Goal: Task Accomplishment & Management: Complete application form

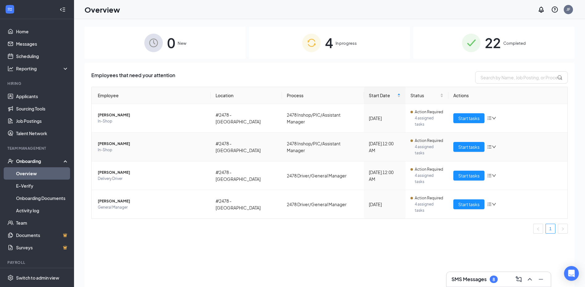
click at [183, 147] on span "In-Shop" at bounding box center [152, 150] width 108 height 6
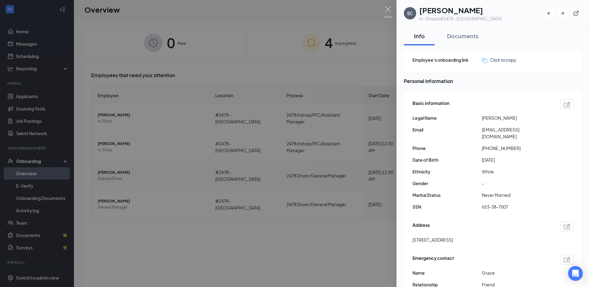
click at [104, 222] on div at bounding box center [294, 143] width 589 height 287
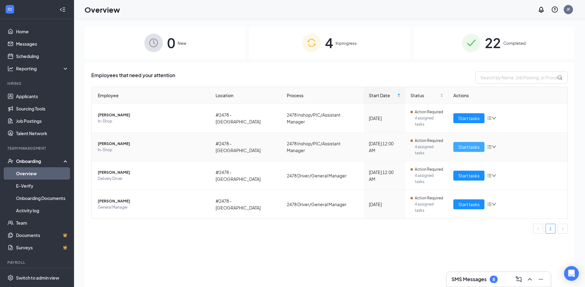
click at [472, 143] on span "Start tasks" at bounding box center [468, 146] width 21 height 7
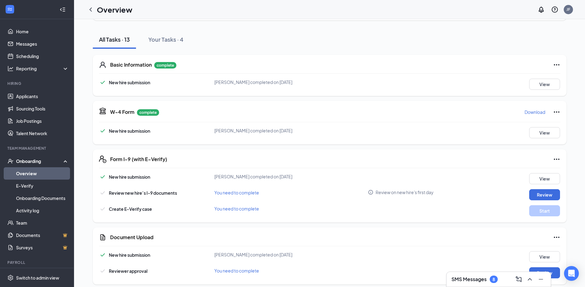
scroll to position [123, 0]
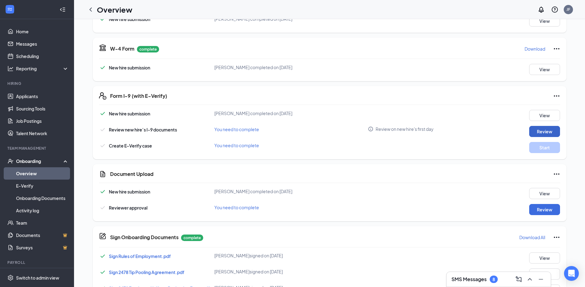
click at [535, 131] on button "Review" at bounding box center [544, 131] width 31 height 11
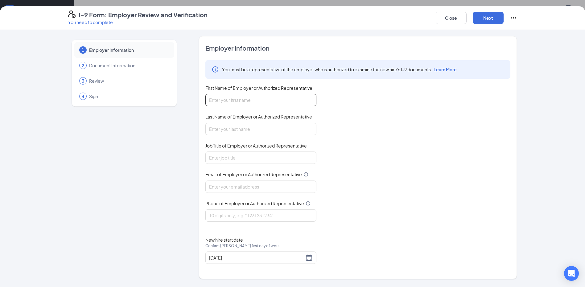
click at [280, 103] on input "First Name of Employer or Authorized Representative" at bounding box center [260, 100] width 111 height 12
type input "[PERSON_NAME]"
type input "Farroh"
type input "General Manger"
type input "[EMAIL_ADDRESS][DOMAIN_NAME]"
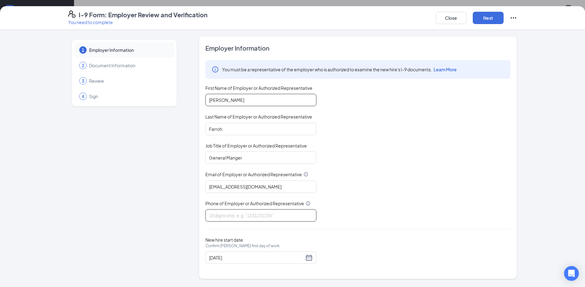
type input "7015703430"
click at [241, 256] on input "[DATE]" at bounding box center [256, 257] width 95 height 7
click at [374, 248] on div "New hire start date Confirm [PERSON_NAME] first day of work [DATE]" at bounding box center [357, 250] width 305 height 27
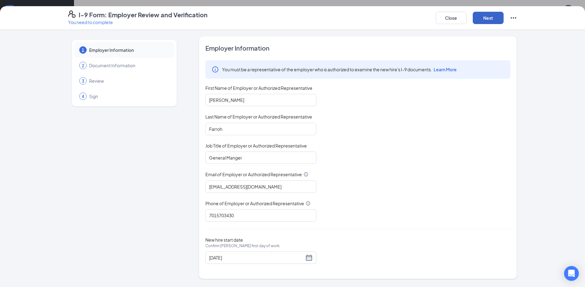
click at [490, 20] on button "Next" at bounding box center [488, 18] width 31 height 12
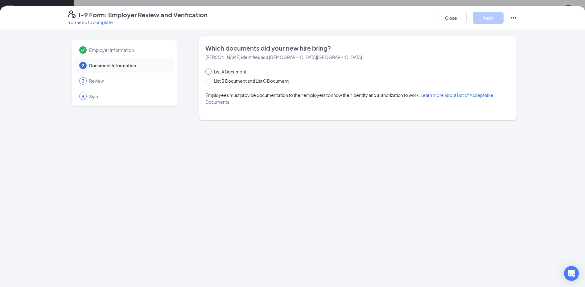
click at [232, 72] on span "List A Document" at bounding box center [229, 71] width 37 height 7
click at [210, 72] on input "List A Document" at bounding box center [207, 70] width 4 height 4
radio input "true"
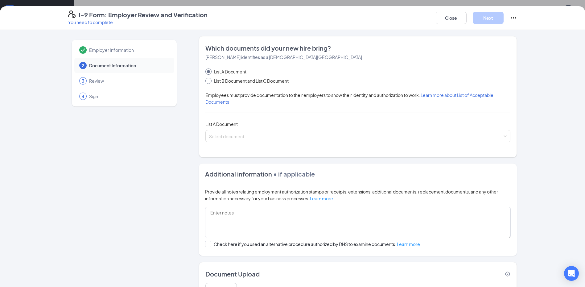
click at [231, 81] on span "List B Document and List C Document" at bounding box center [251, 80] width 80 height 7
click at [210, 81] on input "List B Document and List C Document" at bounding box center [207, 80] width 4 height 4
radio input "true"
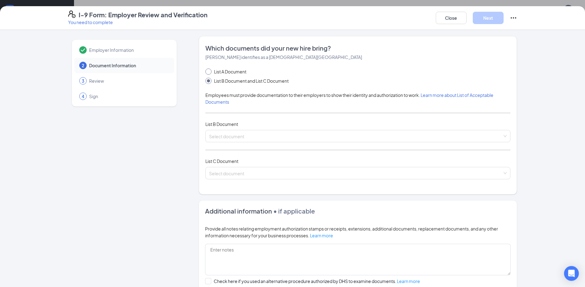
click at [228, 71] on span "List A Document" at bounding box center [229, 71] width 37 height 7
click at [210, 71] on input "List A Document" at bounding box center [207, 70] width 4 height 4
radio input "true"
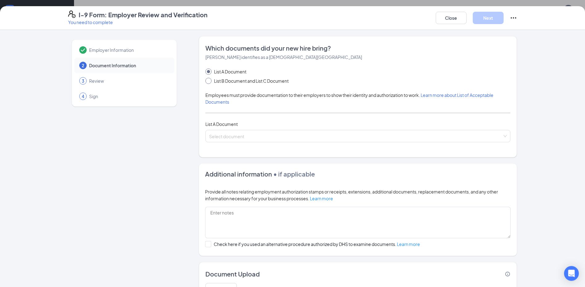
click at [229, 80] on span "List B Document and List C Document" at bounding box center [251, 80] width 80 height 7
click at [210, 80] on input "List B Document and List C Document" at bounding box center [207, 80] width 4 height 4
radio input "true"
radio input "false"
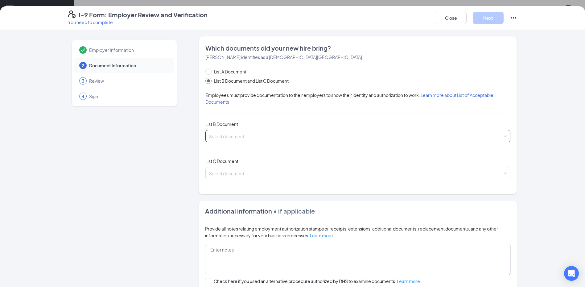
click at [236, 141] on span at bounding box center [355, 136] width 293 height 12
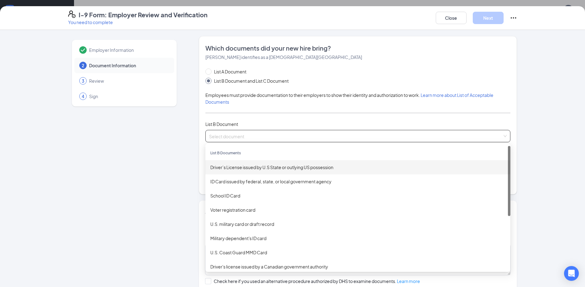
click at [246, 170] on div "Driver’s License issued by U.S State or outlying US possession" at bounding box center [357, 167] width 295 height 7
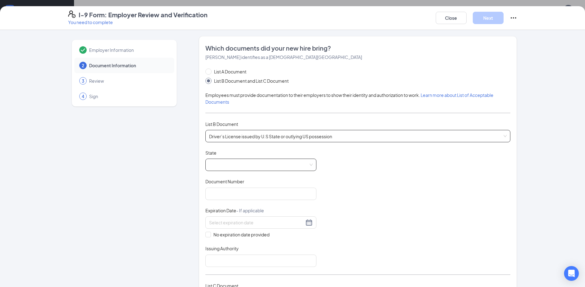
click at [249, 160] on span at bounding box center [261, 165] width 104 height 12
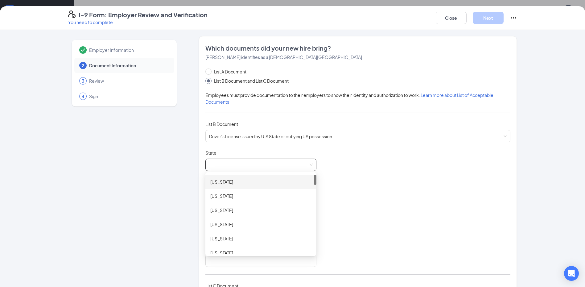
click at [256, 162] on span at bounding box center [261, 165] width 104 height 12
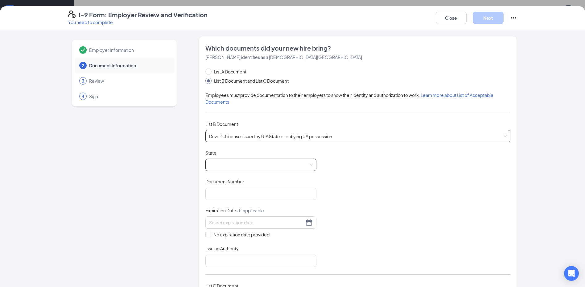
click at [273, 136] on span "Driver’s License issued by U.S State or outlying US possession" at bounding box center [357, 136] width 297 height 12
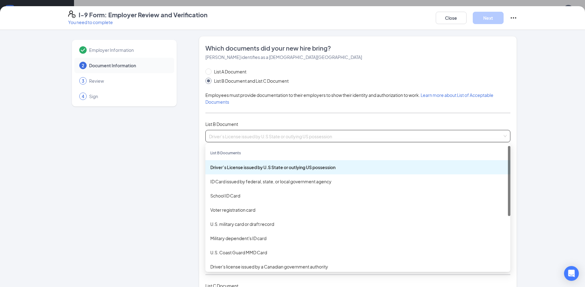
click at [271, 134] on span "Driver’s License issued by U.S State or outlying US possession" at bounding box center [357, 136] width 297 height 12
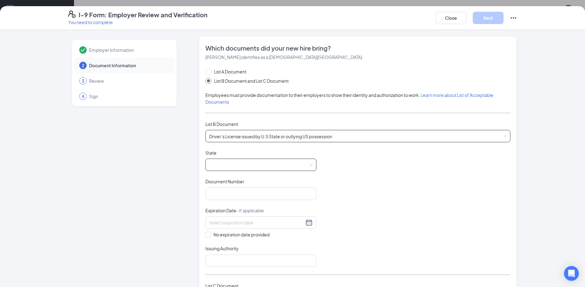
click at [234, 166] on span at bounding box center [261, 165] width 104 height 12
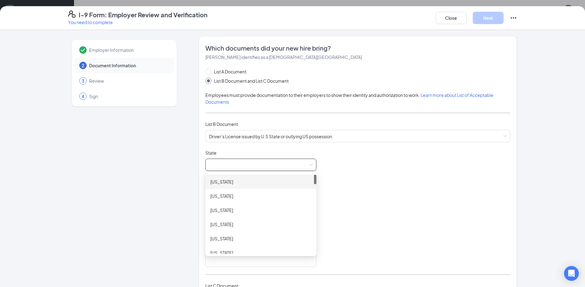
click at [258, 162] on span at bounding box center [261, 165] width 104 height 12
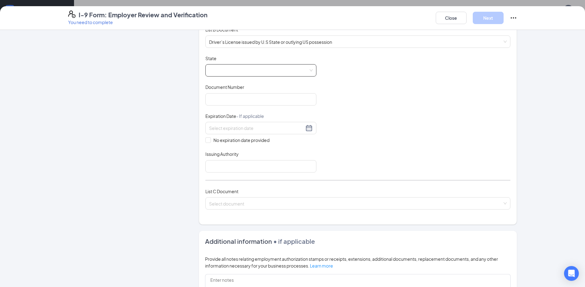
scroll to position [62, 0]
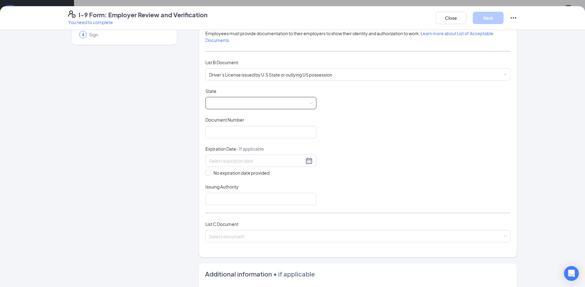
click at [313, 102] on div at bounding box center [260, 103] width 111 height 12
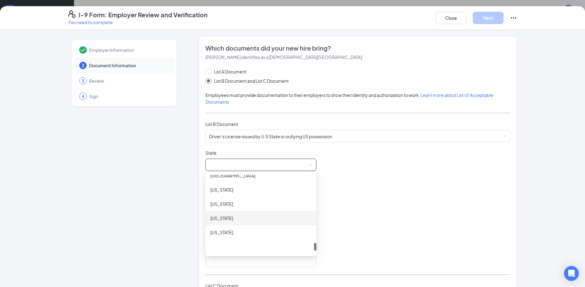
scroll to position [684, 0]
click at [229, 179] on div "[US_STATE]" at bounding box center [260, 177] width 101 height 7
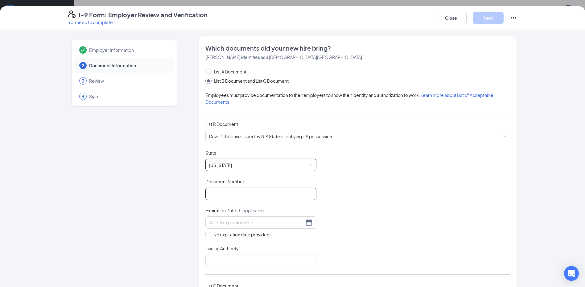
click at [280, 189] on input "Document Number" at bounding box center [260, 193] width 111 height 12
click at [350, 183] on div "Document Title Driver’s License issued by U.S State or outlying US possession S…" at bounding box center [357, 208] width 305 height 117
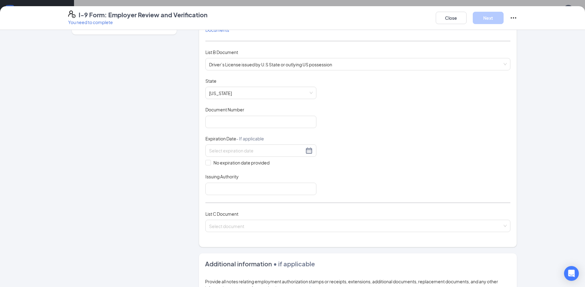
scroll to position [62, 0]
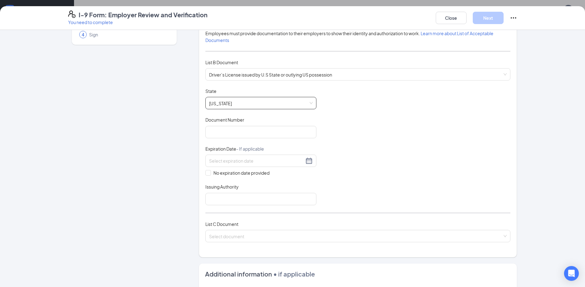
click at [262, 102] on span "[US_STATE]" at bounding box center [261, 103] width 104 height 12
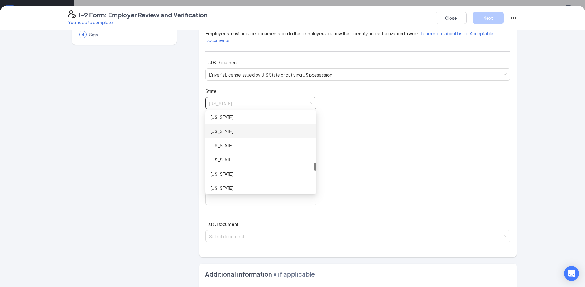
click at [242, 129] on div "[US_STATE]" at bounding box center [260, 131] width 101 height 7
click at [287, 126] on input "Document Number" at bounding box center [260, 132] width 111 height 12
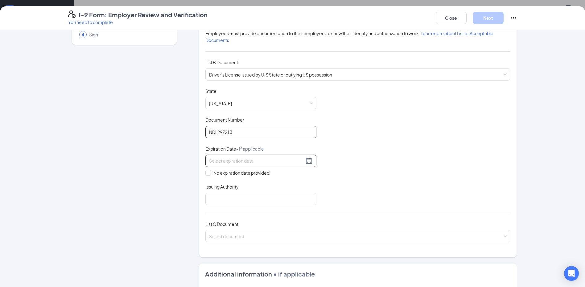
type input "NDL297213"
click at [274, 162] on input at bounding box center [256, 160] width 95 height 7
click at [246, 158] on input at bounding box center [256, 160] width 95 height 7
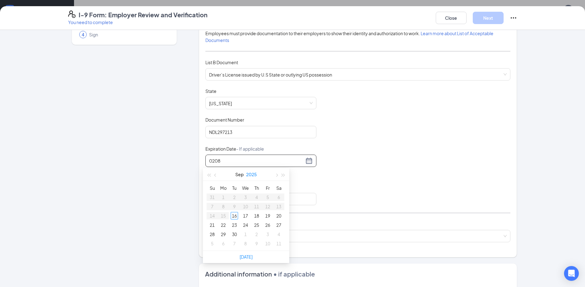
click at [250, 173] on button "2025" at bounding box center [251, 174] width 11 height 12
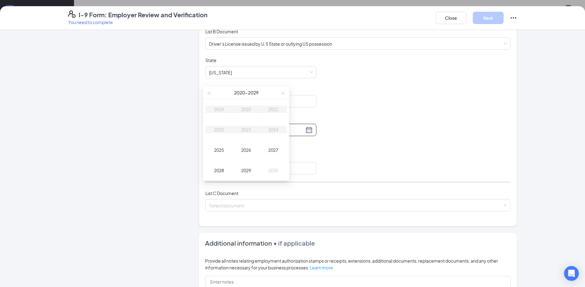
scroll to position [123, 0]
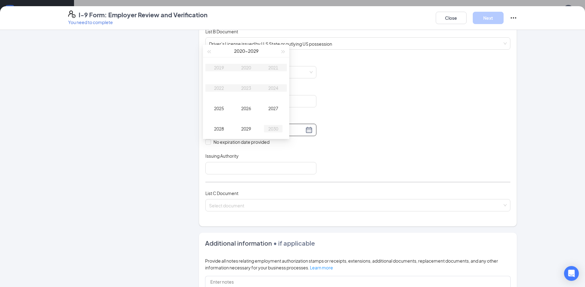
click at [274, 127] on div "2030" at bounding box center [273, 128] width 18 height 7
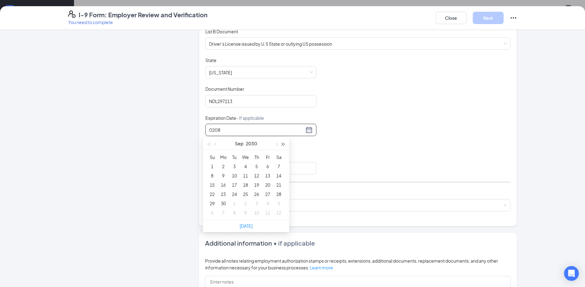
click at [281, 142] on button "button" at bounding box center [283, 143] width 7 height 12
click at [209, 144] on span "button" at bounding box center [208, 144] width 3 height 3
click at [284, 144] on span "button" at bounding box center [283, 144] width 3 height 3
click at [277, 144] on span "button" at bounding box center [276, 144] width 3 height 3
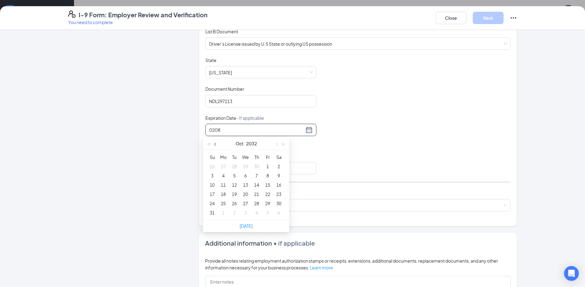
click at [215, 145] on span "button" at bounding box center [215, 144] width 3 height 3
click at [279, 146] on button "button" at bounding box center [276, 143] width 7 height 12
click at [275, 143] on button "button" at bounding box center [276, 143] width 7 height 12
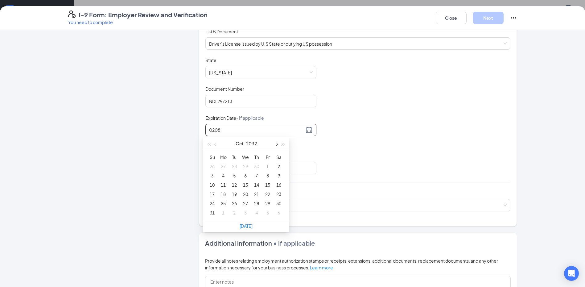
click at [275, 143] on button "button" at bounding box center [276, 143] width 7 height 12
click at [216, 145] on button "button" at bounding box center [215, 143] width 7 height 12
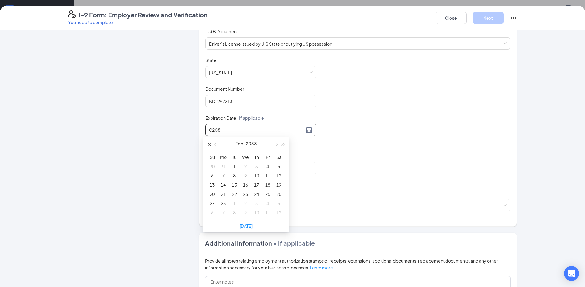
click at [207, 143] on button "button" at bounding box center [208, 143] width 7 height 12
click at [212, 175] on div "8" at bounding box center [211, 175] width 7 height 7
type input "[DATE]"
click at [215, 173] on input "Issuing Authority" at bounding box center [260, 168] width 111 height 12
type input "ND"
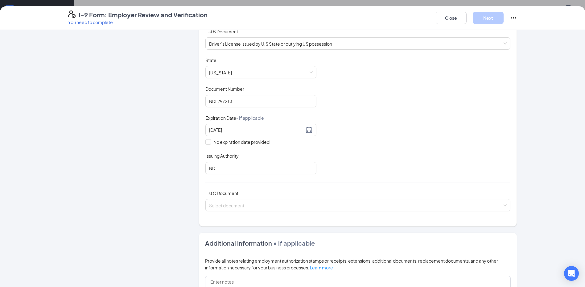
click at [304, 198] on div "List C Document Select document" at bounding box center [357, 204] width 305 height 29
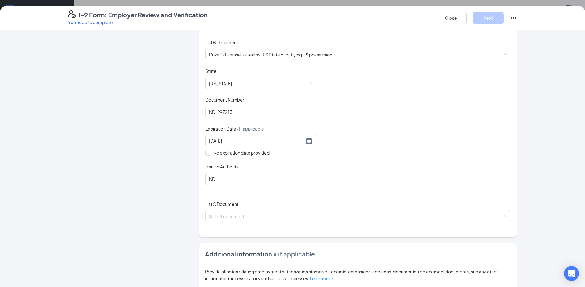
scroll to position [92, 0]
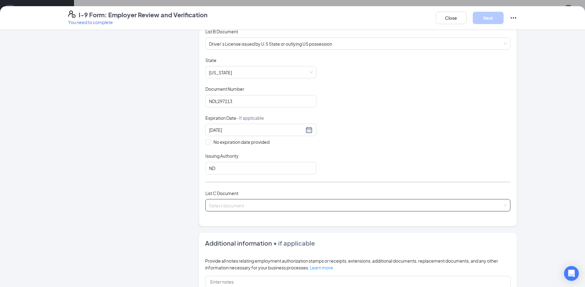
click at [262, 208] on input "search" at bounding box center [355, 203] width 293 height 9
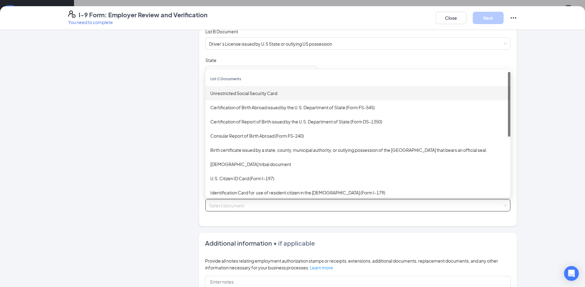
click at [267, 94] on div "Unrestricted Social Security Card" at bounding box center [357, 93] width 295 height 7
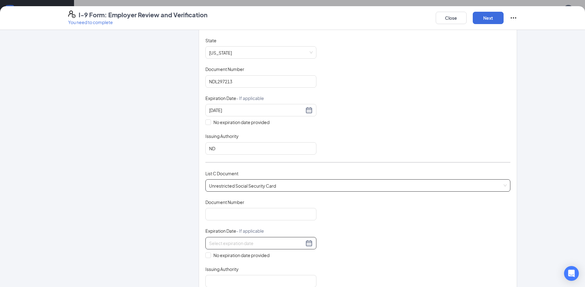
scroll to position [123, 0]
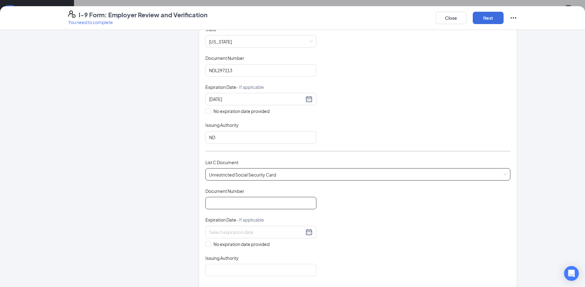
click at [271, 206] on input "Document Number" at bounding box center [260, 203] width 111 height 12
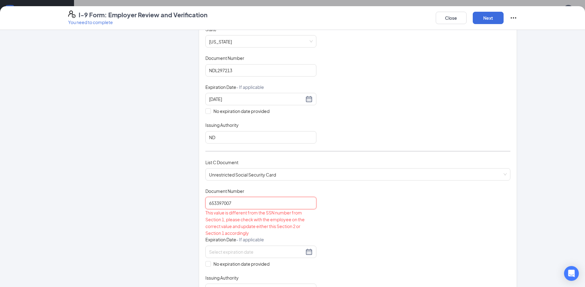
click at [220, 202] on input "653397007" at bounding box center [260, 203] width 111 height 12
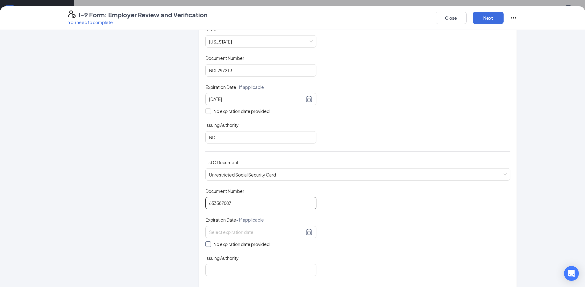
type input "653387007"
click at [206, 244] on input "No expiration date provided" at bounding box center [207, 243] width 4 height 4
checkbox input "true"
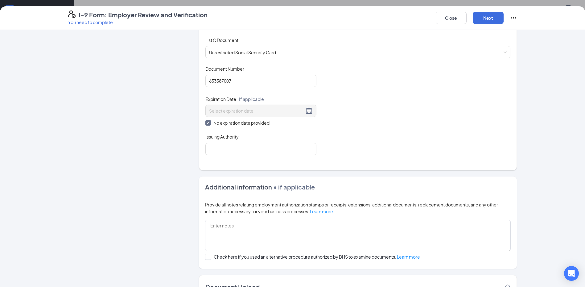
scroll to position [247, 0]
click at [264, 145] on input "Issuing Authority" at bounding box center [260, 147] width 111 height 12
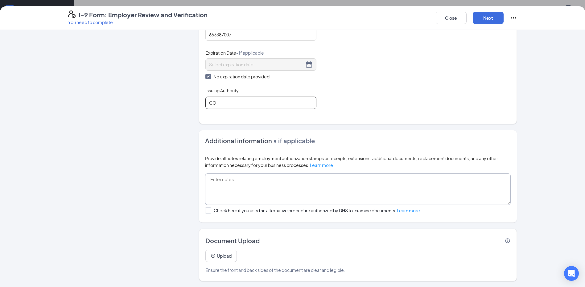
scroll to position [292, 0]
type input "CO"
click at [242, 190] on textarea at bounding box center [357, 188] width 305 height 31
click at [213, 251] on button "Upload" at bounding box center [220, 255] width 31 height 12
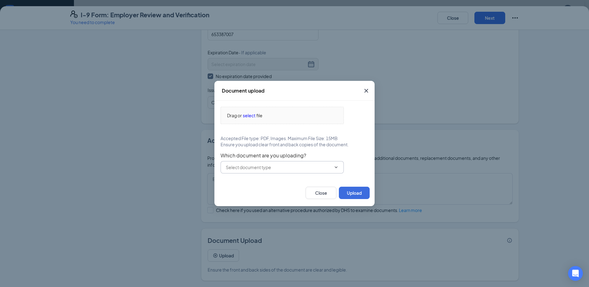
click at [263, 163] on span at bounding box center [282, 167] width 123 height 12
click at [332, 168] on span at bounding box center [282, 167] width 123 height 12
click at [328, 172] on span at bounding box center [282, 167] width 123 height 12
click at [335, 169] on icon "ChevronDown" at bounding box center [336, 167] width 5 height 5
click at [252, 115] on span "select" at bounding box center [249, 115] width 13 height 7
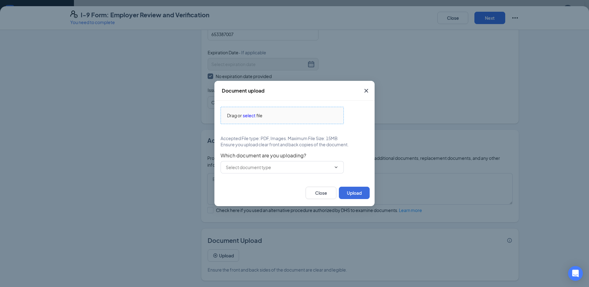
click at [247, 115] on span "select" at bounding box center [249, 115] width 13 height 7
click at [369, 92] on icon "Cross" at bounding box center [366, 90] width 7 height 7
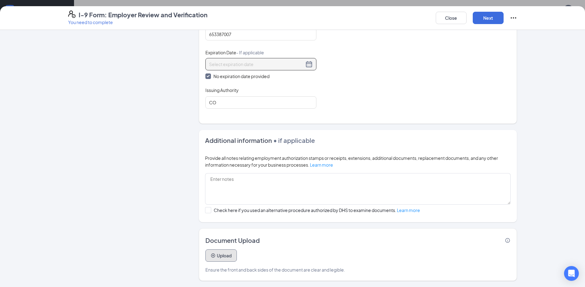
scroll to position [154, 0]
click at [224, 254] on button "Upload" at bounding box center [220, 255] width 31 height 12
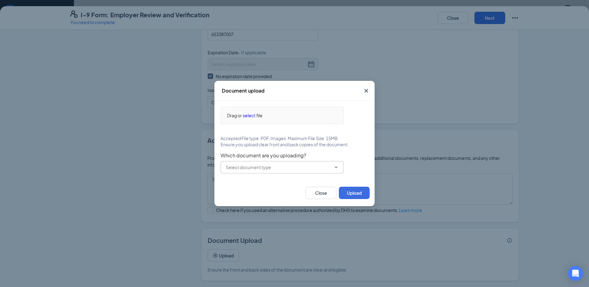
click at [269, 168] on input "text" at bounding box center [278, 167] width 105 height 7
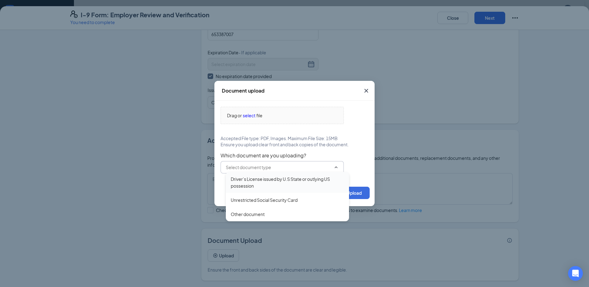
click at [274, 183] on div "Driver’s License issued by U.S State or outlying US possession" at bounding box center [287, 182] width 113 height 14
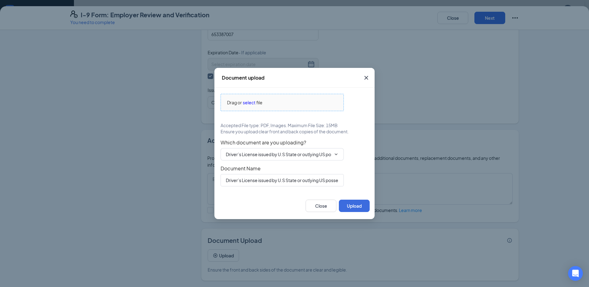
click at [247, 100] on span "select" at bounding box center [249, 102] width 13 height 7
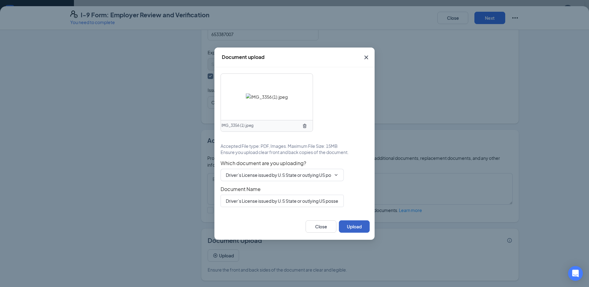
click at [353, 227] on button "Upload" at bounding box center [354, 226] width 31 height 12
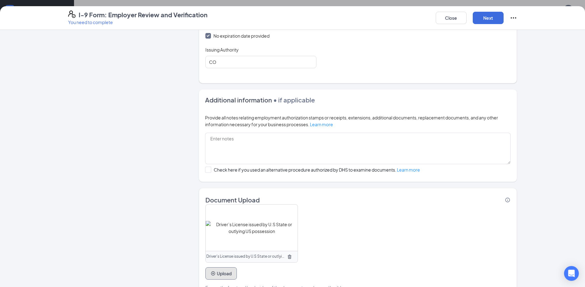
scroll to position [350, 0]
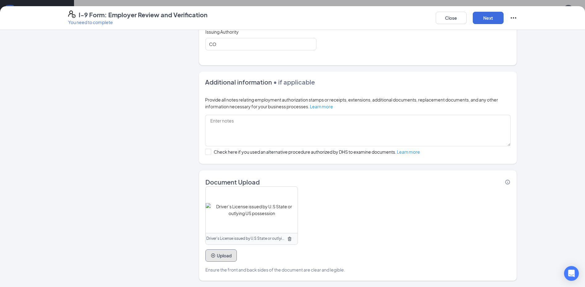
click at [221, 258] on button "Upload" at bounding box center [220, 255] width 31 height 12
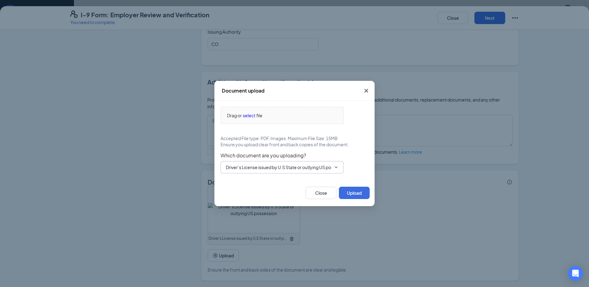
click at [290, 168] on input "Driver’s License issued by U.S State or outlying US possession" at bounding box center [278, 167] width 105 height 7
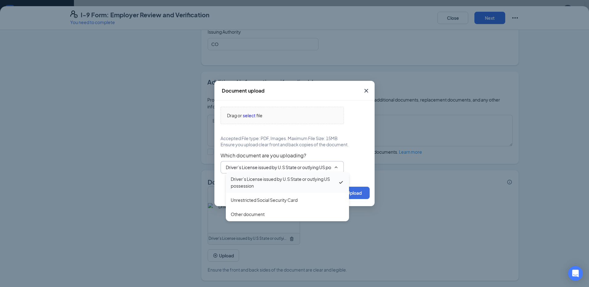
click at [275, 185] on div "Driver’s License issued by U.S State or outlying US possession" at bounding box center [284, 182] width 107 height 14
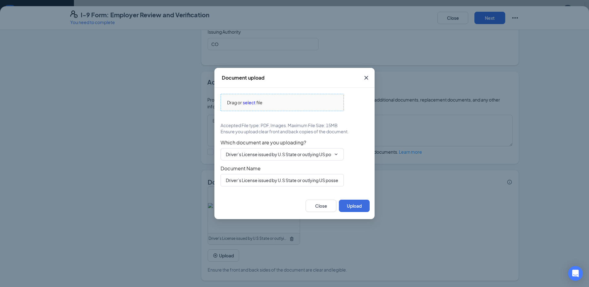
click at [249, 104] on span "select" at bounding box center [249, 102] width 13 height 7
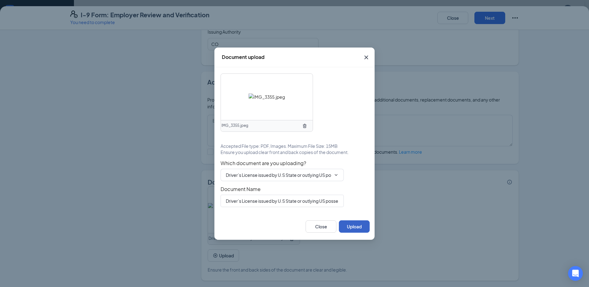
click at [356, 224] on button "Upload" at bounding box center [354, 226] width 31 height 12
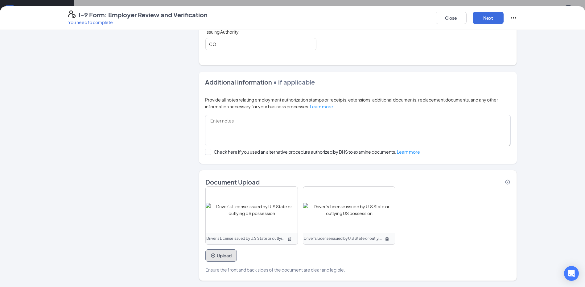
scroll to position [247, 0]
click at [221, 261] on button "Upload" at bounding box center [220, 255] width 31 height 12
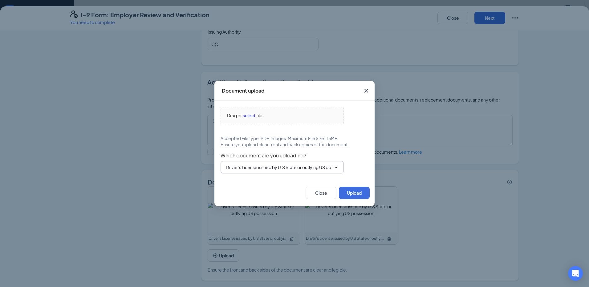
click at [259, 166] on input "Driver’s License issued by U.S State or outlying US possession" at bounding box center [278, 167] width 105 height 7
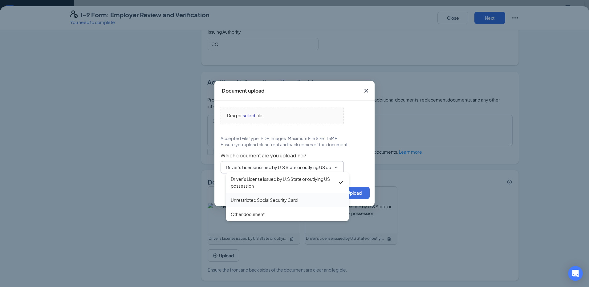
click at [264, 200] on div "Unrestricted Social Security Card" at bounding box center [264, 199] width 67 height 7
type input "Unrestricted Social Security Card"
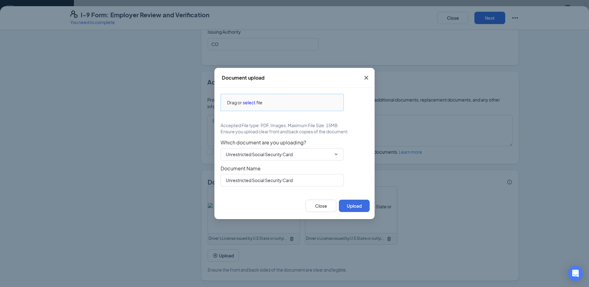
click at [260, 104] on span "file" at bounding box center [259, 102] width 6 height 7
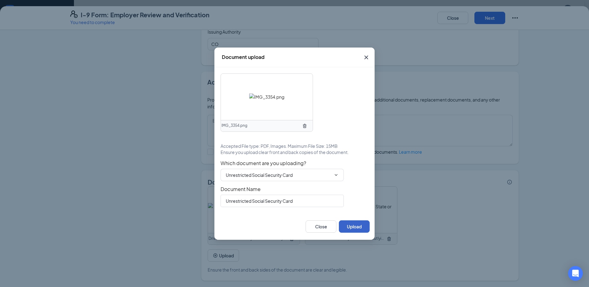
click at [362, 223] on button "Upload" at bounding box center [354, 226] width 31 height 12
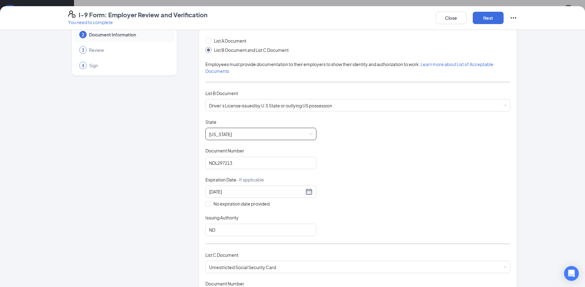
scroll to position [0, 0]
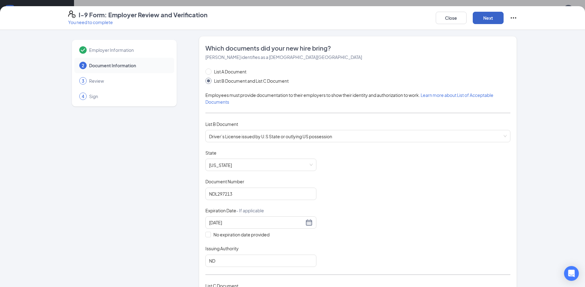
click at [478, 18] on button "Next" at bounding box center [488, 18] width 31 height 12
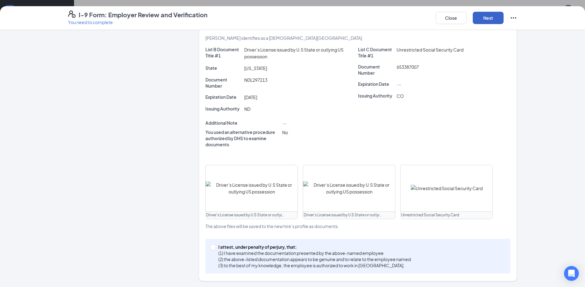
scroll to position [135, 0]
click at [210, 246] on input "I attest, under penalty of [PERSON_NAME], that: (1) I have examined the documen…" at bounding box center [212, 246] width 4 height 4
checkbox input "true"
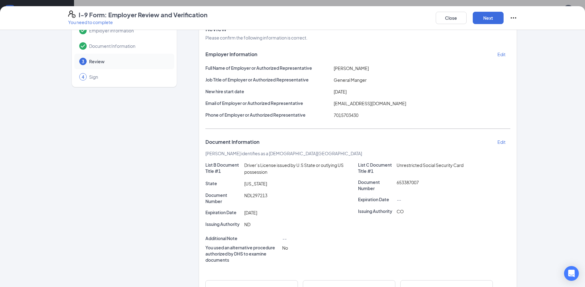
scroll to position [0, 0]
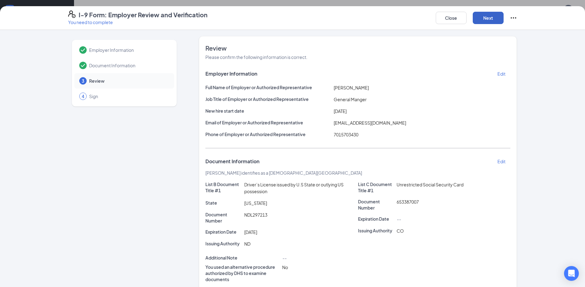
click at [486, 15] on button "Next" at bounding box center [488, 18] width 31 height 12
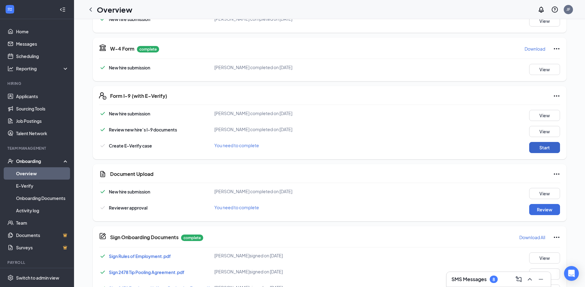
click at [549, 150] on button "Start" at bounding box center [544, 147] width 31 height 11
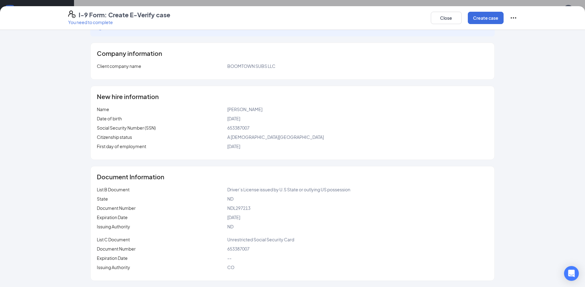
scroll to position [31, 0]
click at [487, 18] on button "Create case" at bounding box center [486, 18] width 36 height 12
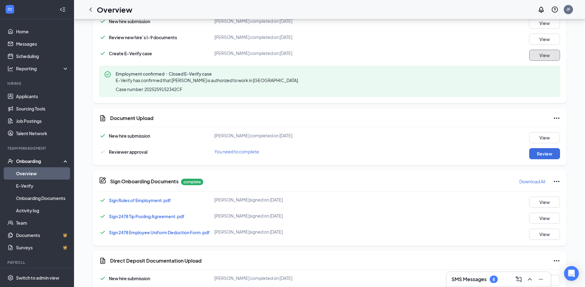
scroll to position [185, 0]
click at [541, 154] on button "Review" at bounding box center [544, 153] width 31 height 11
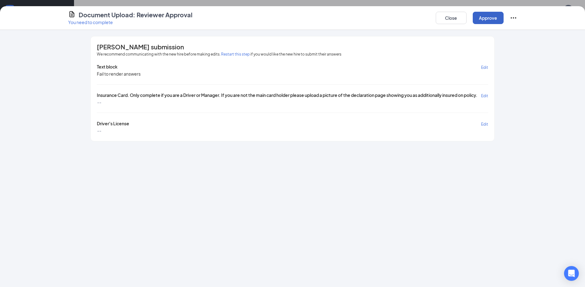
click at [484, 17] on button "Approve" at bounding box center [488, 18] width 31 height 12
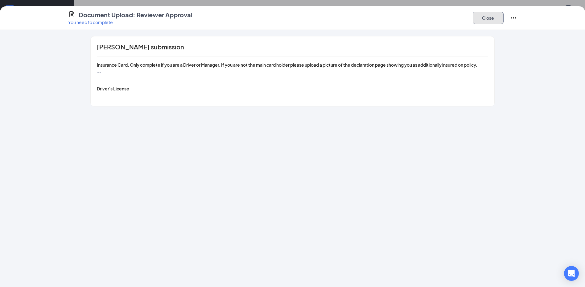
click at [493, 18] on button "Close" at bounding box center [488, 18] width 31 height 12
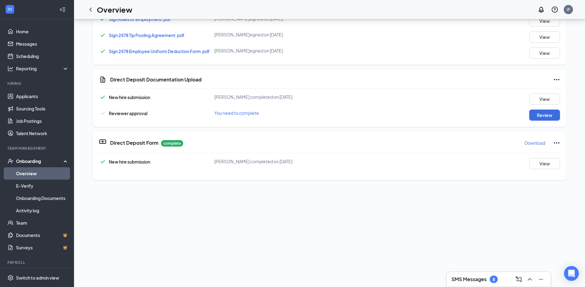
scroll to position [366, 0]
click at [540, 112] on button "Review" at bounding box center [544, 114] width 31 height 11
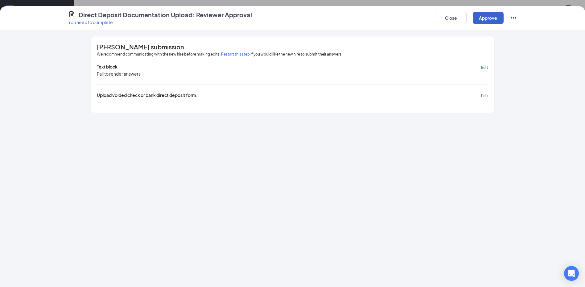
click at [491, 13] on button "Approve" at bounding box center [488, 18] width 31 height 12
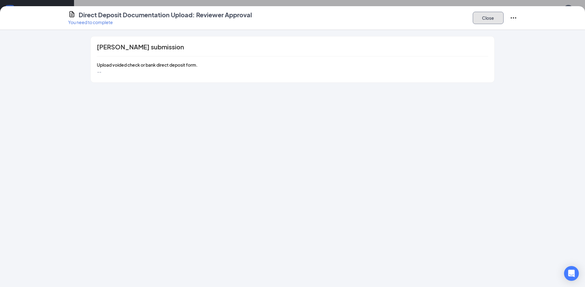
click at [494, 19] on button "Close" at bounding box center [488, 18] width 31 height 12
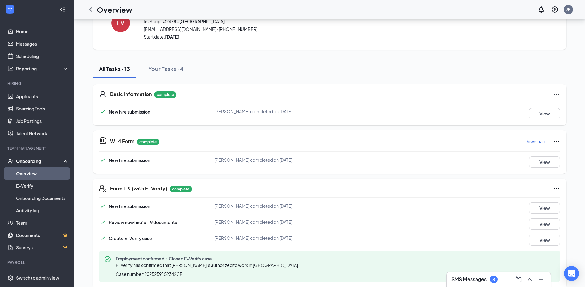
scroll to position [0, 0]
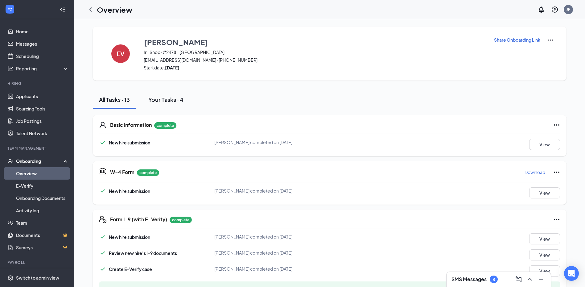
click at [148, 102] on div "Your Tasks · 4" at bounding box center [165, 100] width 35 height 8
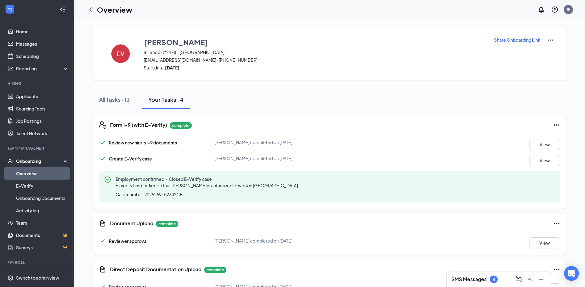
click at [35, 171] on link "Overview" at bounding box center [42, 173] width 53 height 12
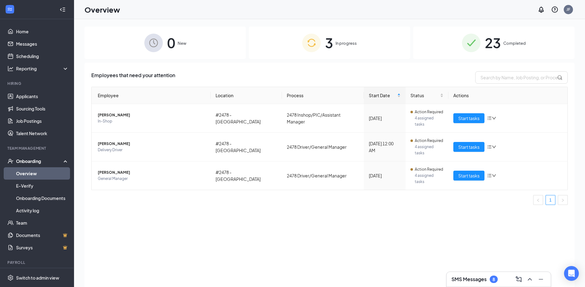
click at [477, 35] on img at bounding box center [471, 43] width 18 height 18
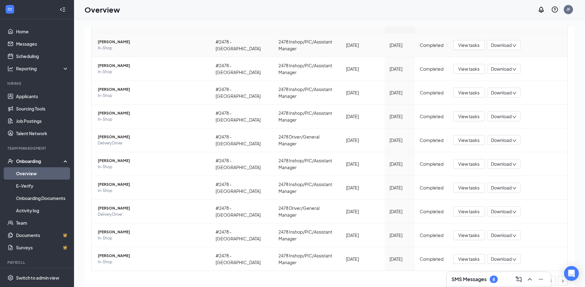
scroll to position [83, 0]
